Goal: Information Seeking & Learning: Learn about a topic

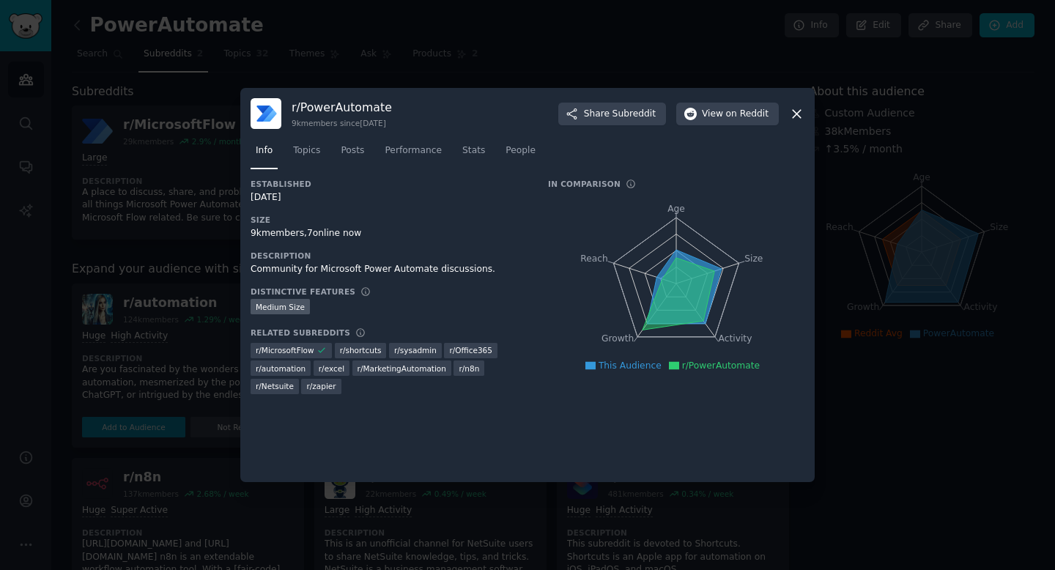
scroll to position [55, 0]
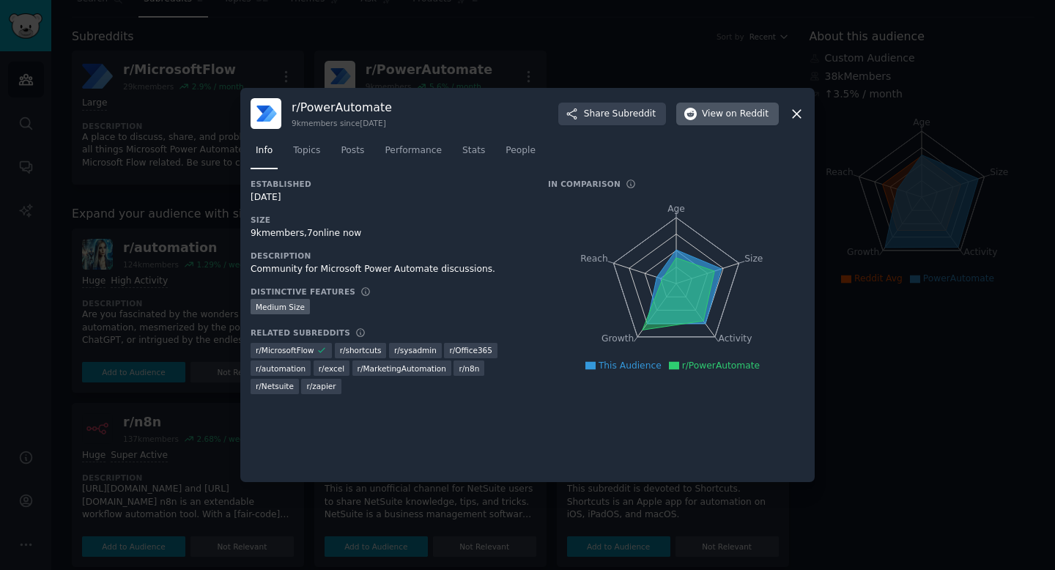
click at [731, 113] on span "on Reddit" at bounding box center [747, 114] width 43 height 13
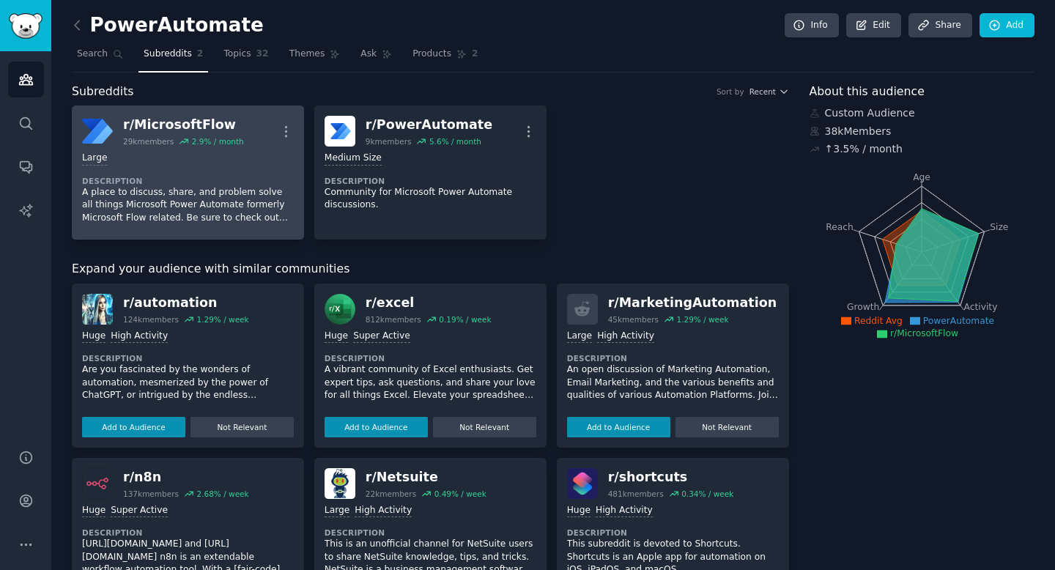
click at [205, 127] on div "r/ MicrosoftFlow" at bounding box center [183, 125] width 121 height 18
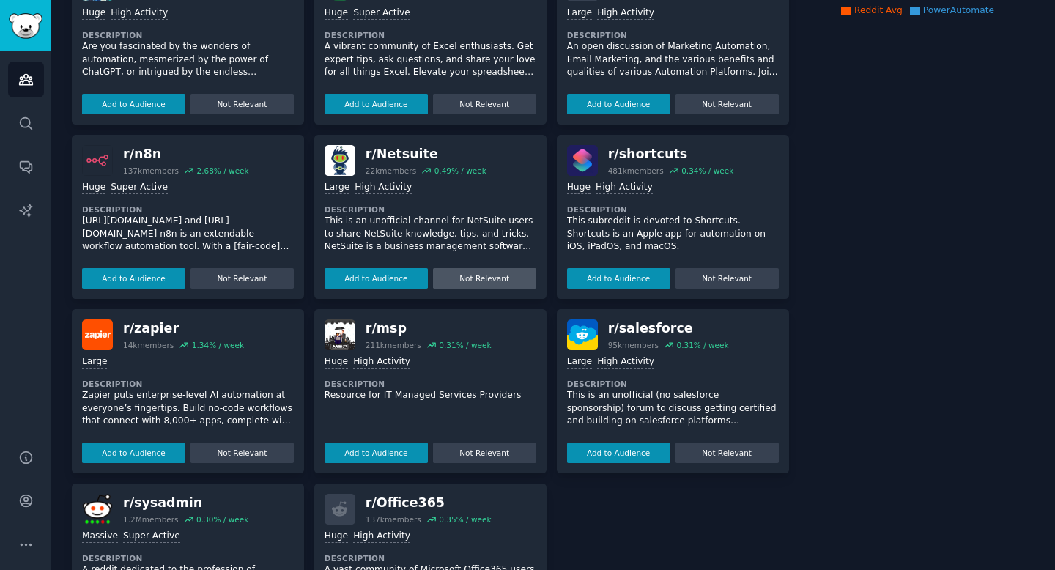
scroll to position [421, 0]
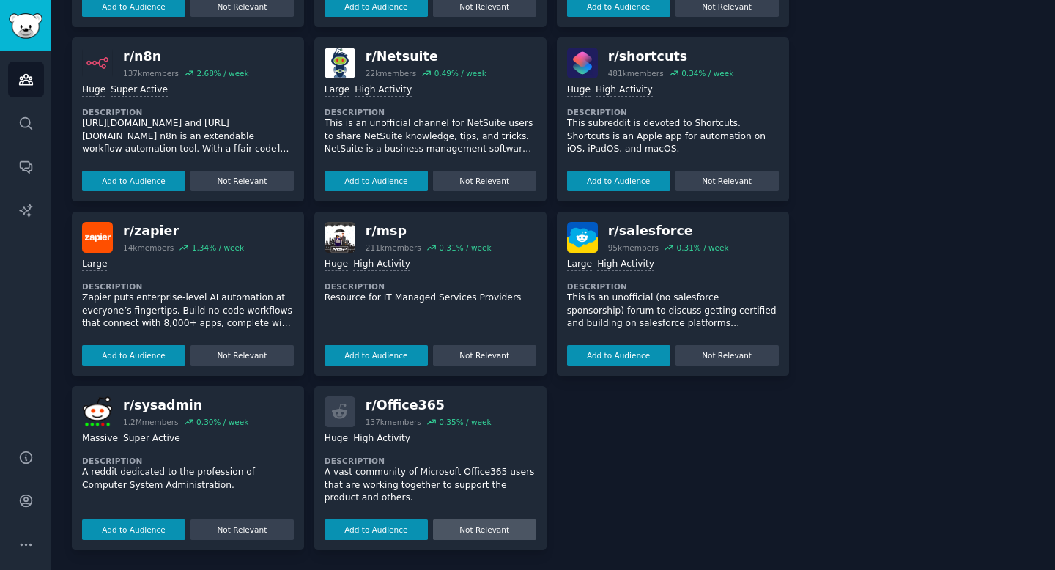
click at [487, 534] on button "Not Relevant" at bounding box center [484, 530] width 103 height 21
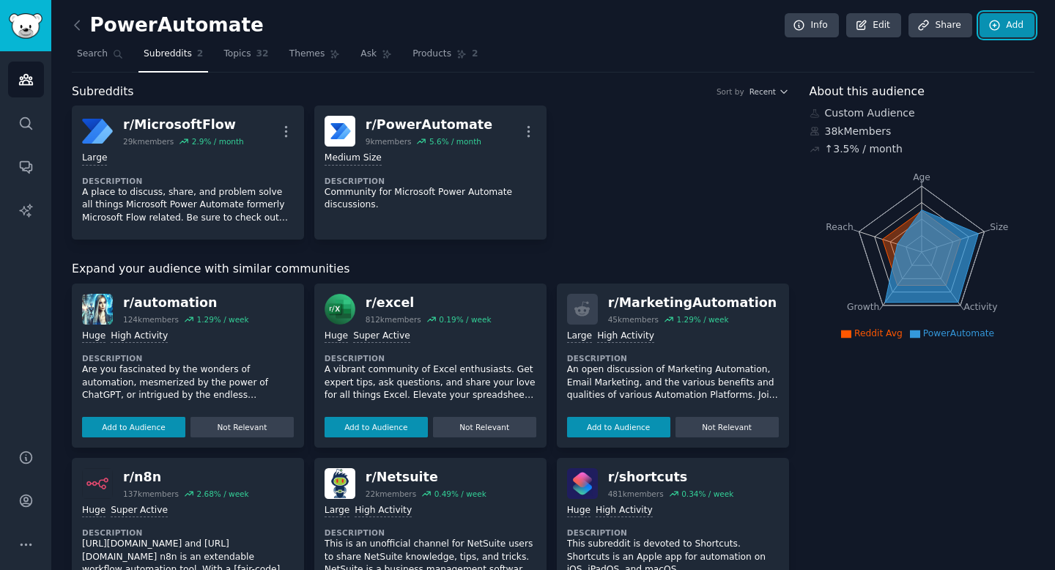
click at [1009, 23] on link "Add" at bounding box center [1007, 25] width 55 height 25
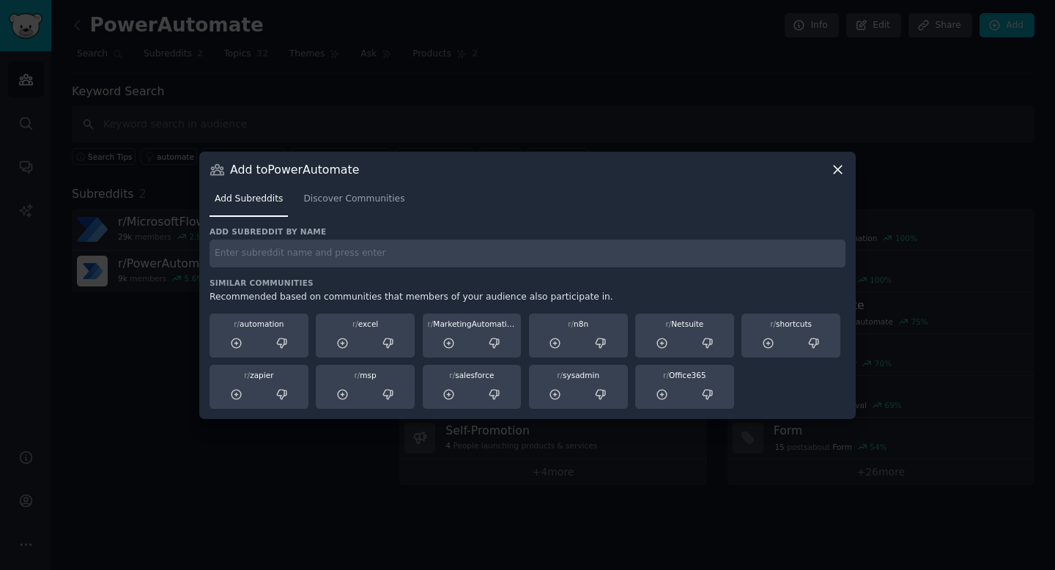
click at [270, 265] on input "text" at bounding box center [528, 254] width 636 height 29
paste input "PowerApps"
type input "PowerApps"
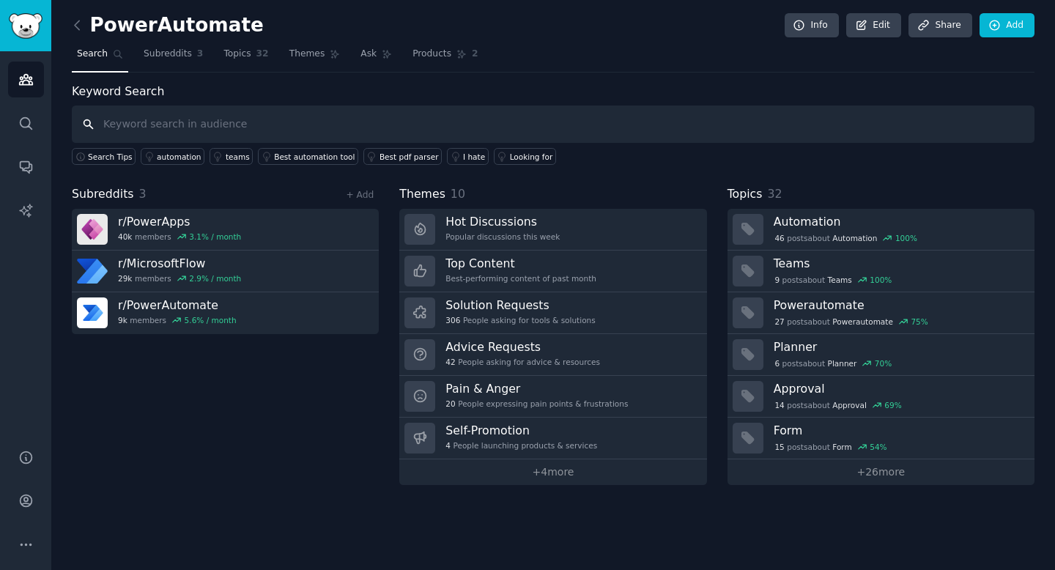
click at [170, 128] on input "text" at bounding box center [553, 124] width 963 height 37
paste input "MicrosoftFlow"
type input "MicrosoftFlow"
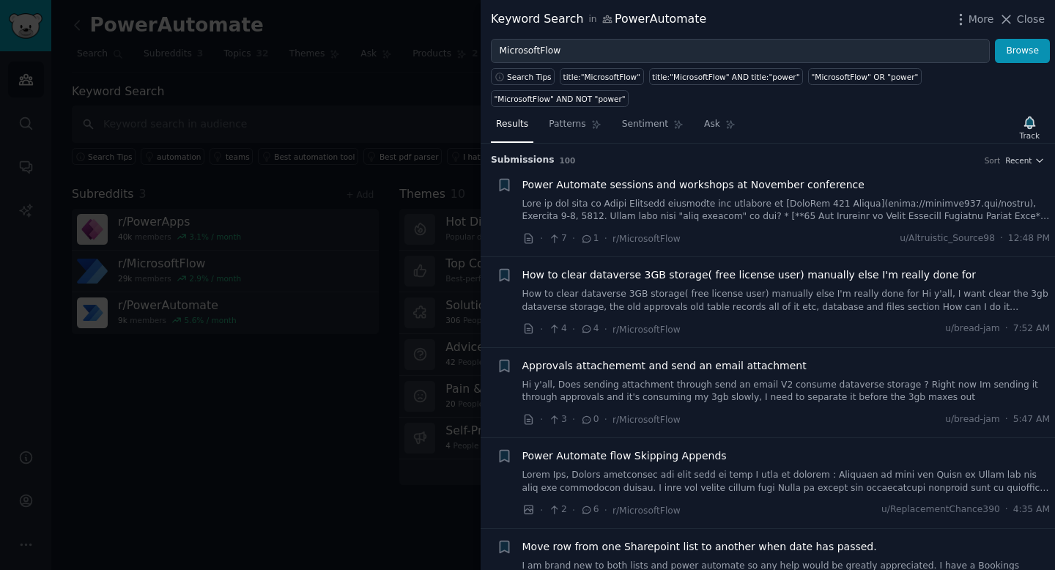
click at [351, 361] on div at bounding box center [527, 285] width 1055 height 570
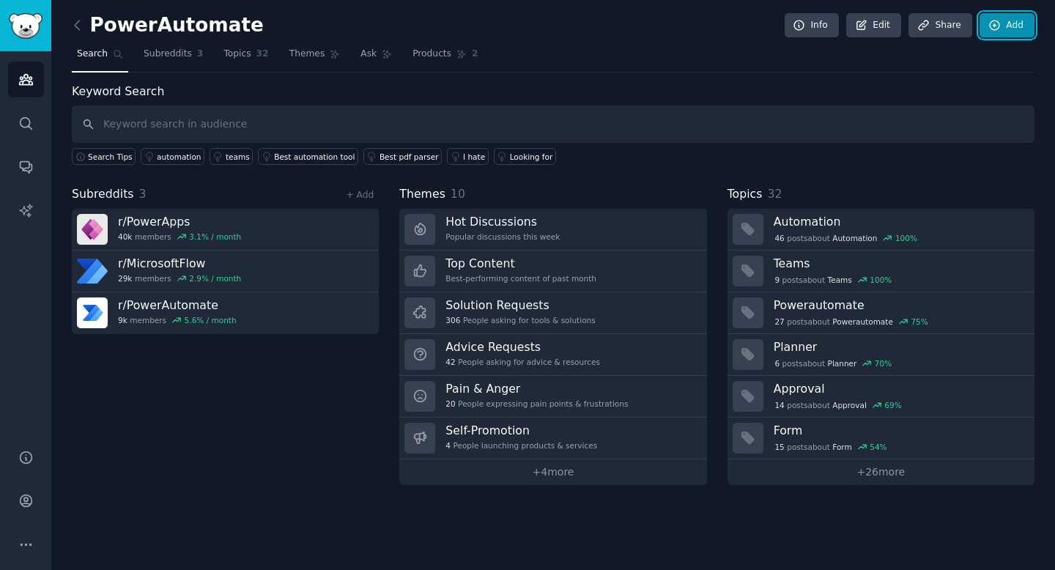
click at [995, 25] on icon at bounding box center [995, 26] width 10 height 10
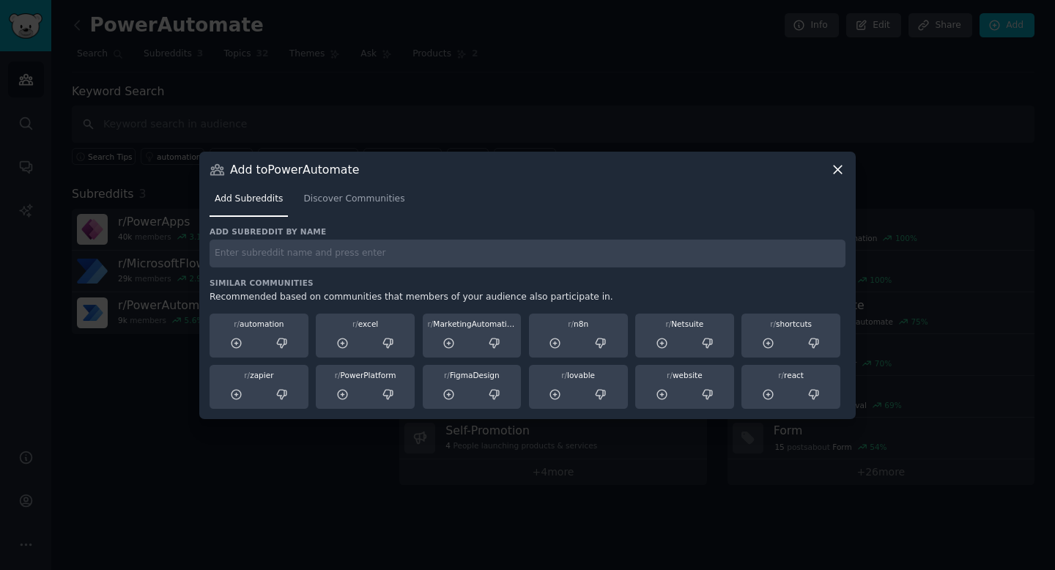
click at [312, 255] on input "text" at bounding box center [528, 254] width 636 height 29
paste input "MicrosoftFlow"
type input "MicrosoftFlow"
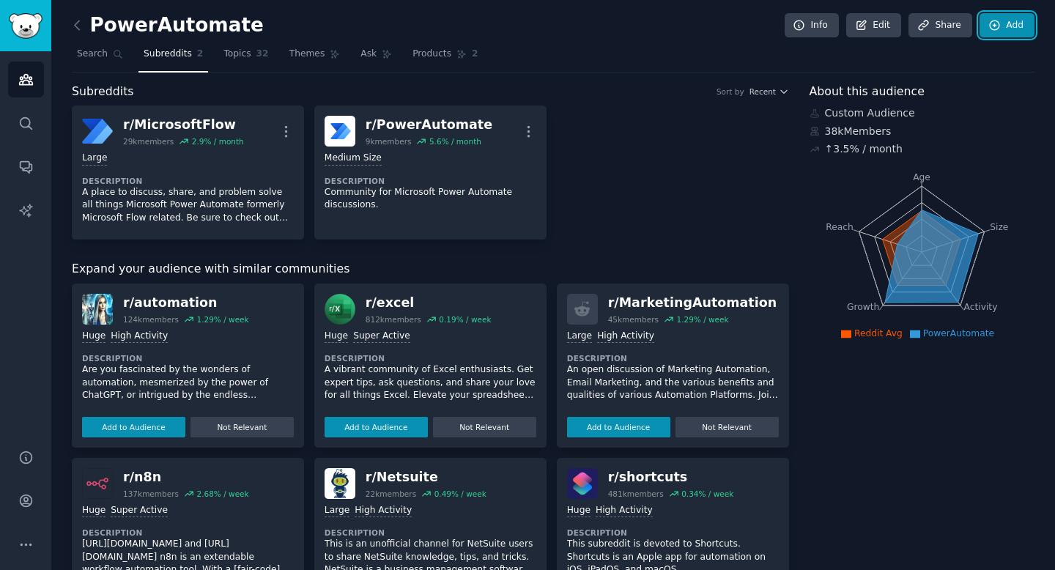
click at [1008, 18] on link "Add" at bounding box center [1007, 25] width 55 height 25
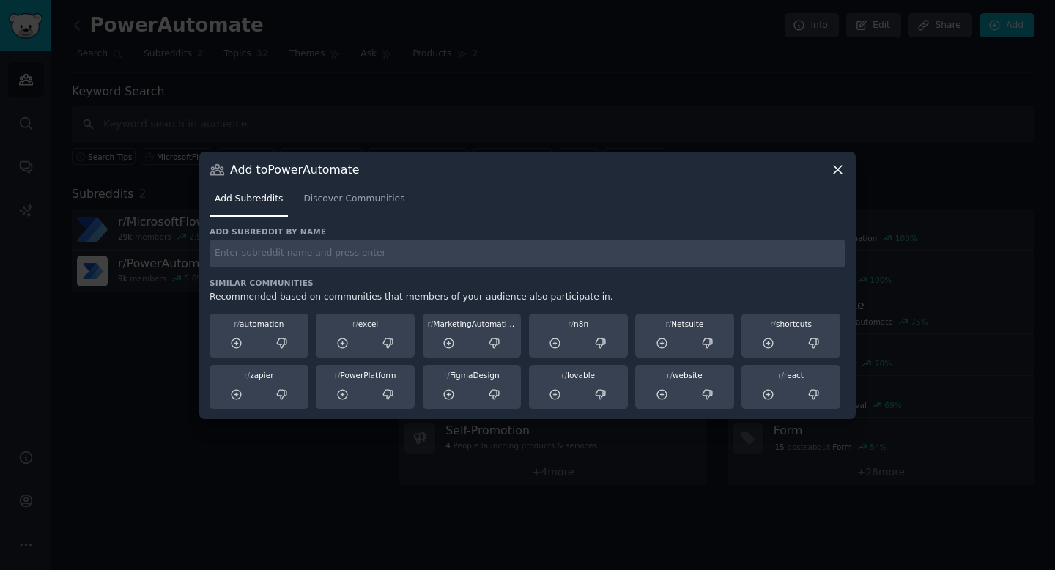
click at [286, 257] on input "text" at bounding box center [528, 254] width 636 height 29
paste input "NoCode"
type input "NoCode"
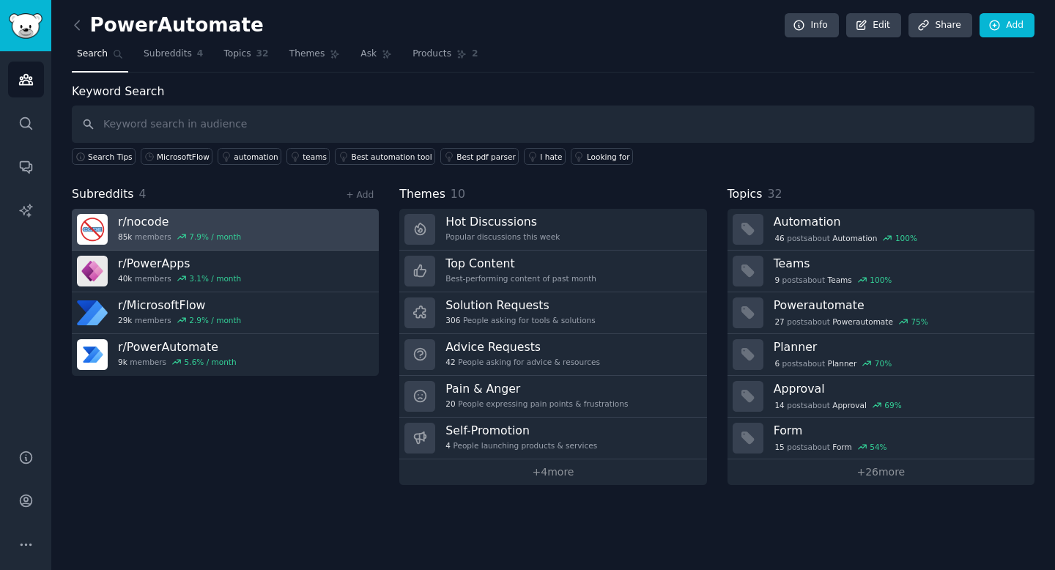
click at [299, 225] on link "r/ nocode 85k members 7.9 % / month" at bounding box center [225, 230] width 307 height 42
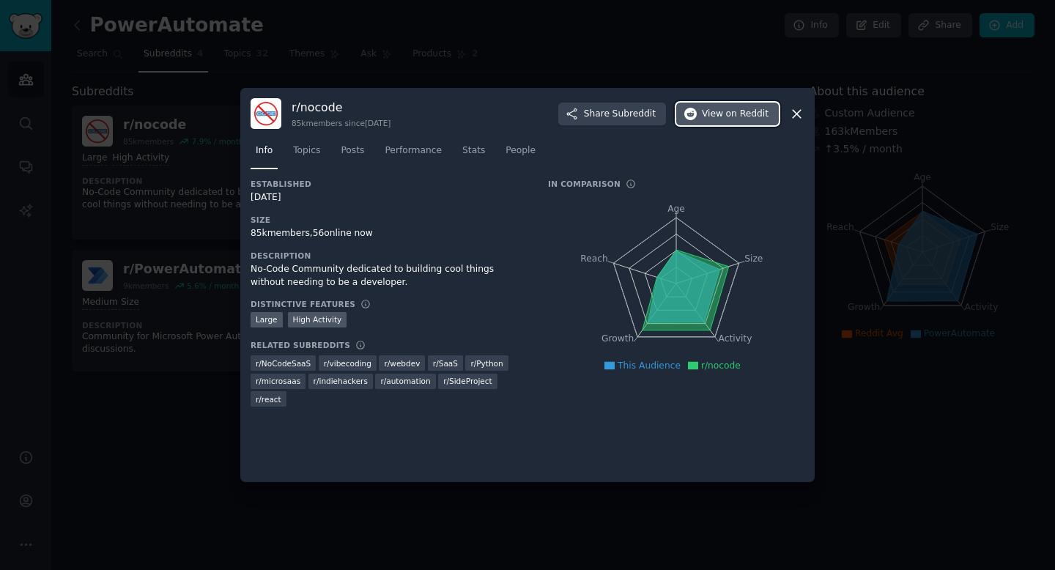
click at [722, 117] on span "View on Reddit" at bounding box center [735, 114] width 67 height 13
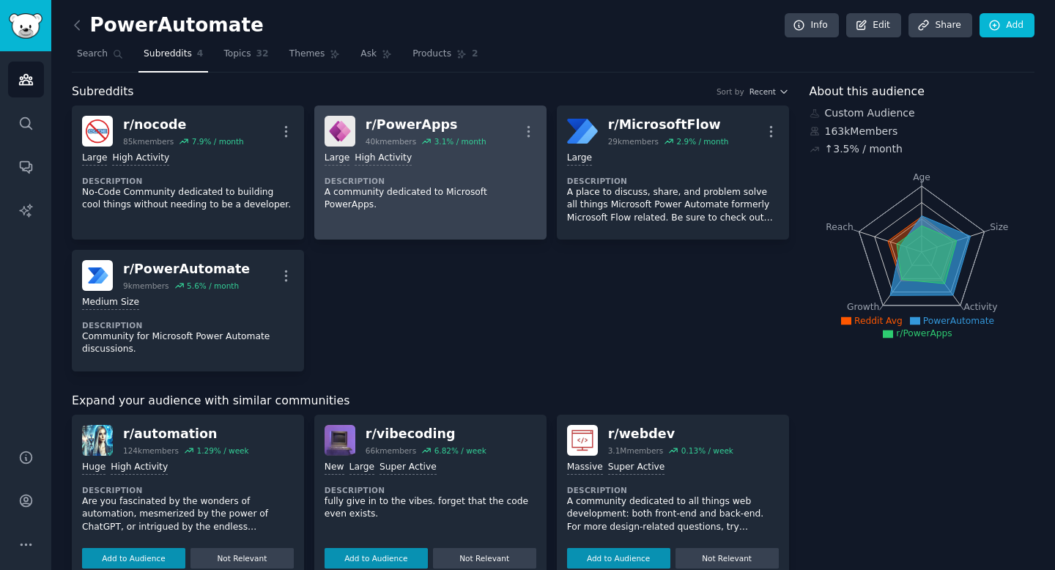
click at [418, 147] on div "Large High Activity Description A community dedicated to Microsoft PowerApps." at bounding box center [431, 182] width 212 height 70
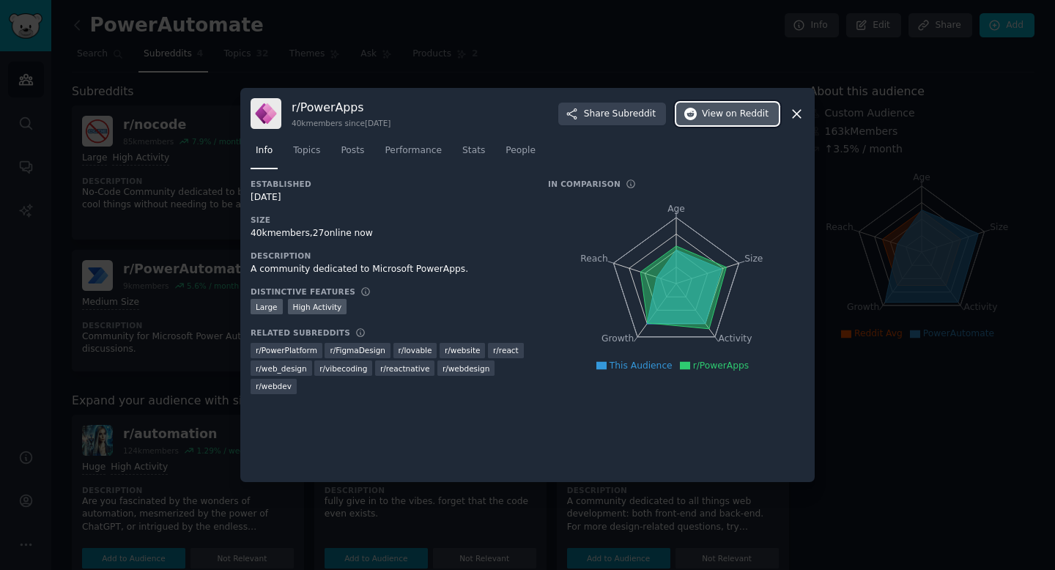
click at [698, 113] on icon "button" at bounding box center [691, 114] width 13 height 13
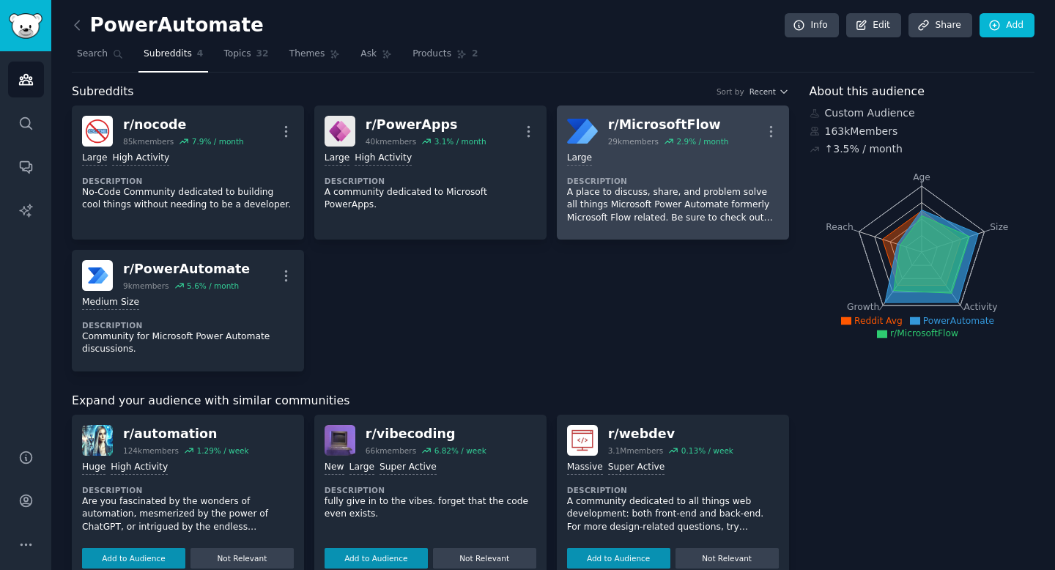
click at [676, 173] on div "Large Description A place to discuss, share, and problem solve all things Micro…" at bounding box center [673, 188] width 212 height 83
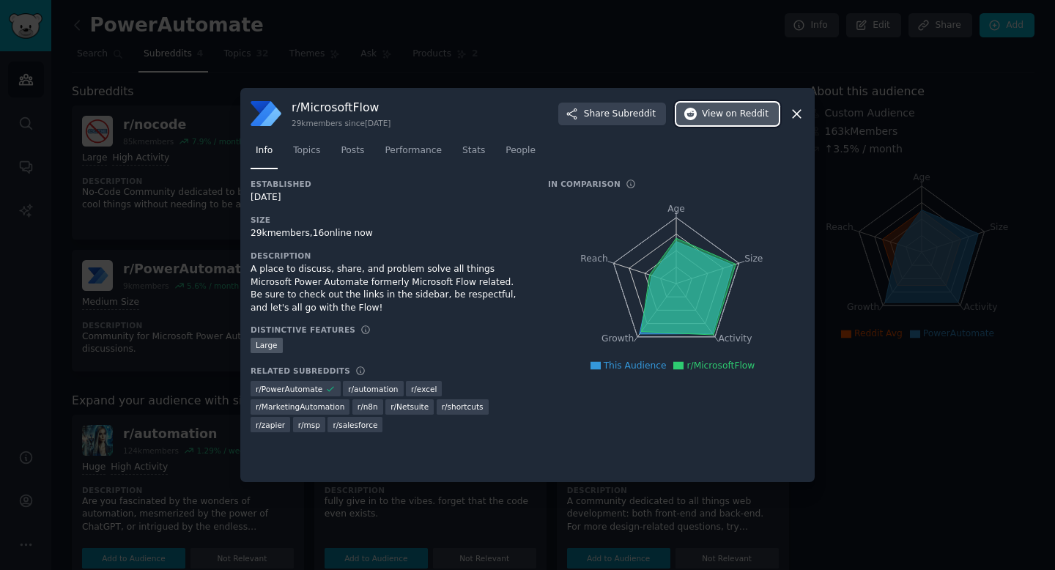
click at [741, 121] on button "View on Reddit" at bounding box center [728, 114] width 103 height 23
